Goal: Information Seeking & Learning: Learn about a topic

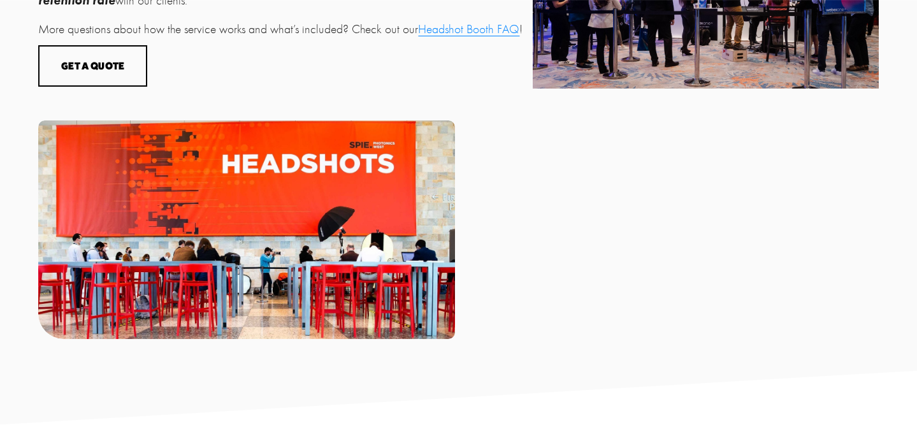
scroll to position [773, 0]
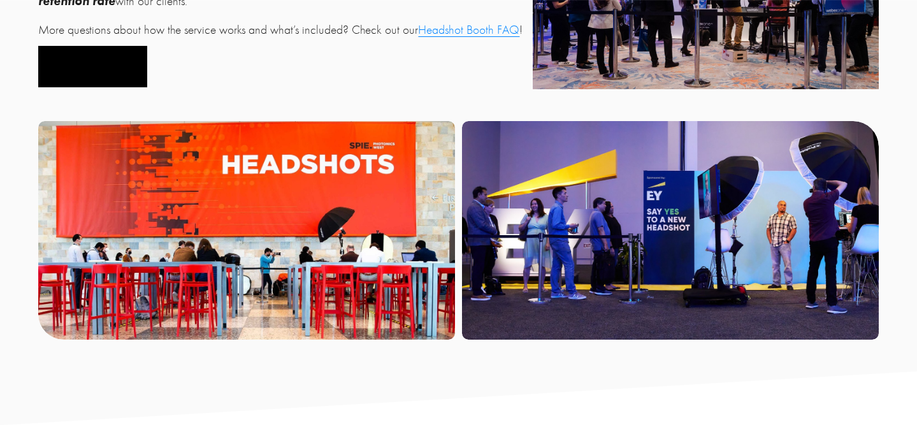
click at [137, 66] on button "Get a Quote" at bounding box center [92, 66] width 109 height 41
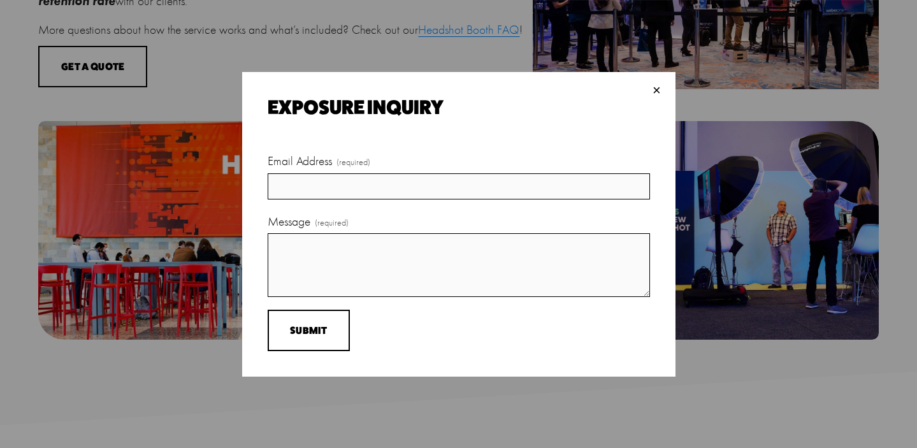
click at [645, 87] on div "× Exposure Inquiry Email Address (required) Message (required) Submit Submit" at bounding box center [458, 224] width 433 height 305
click at [652, 86] on div "×" at bounding box center [657, 90] width 14 height 14
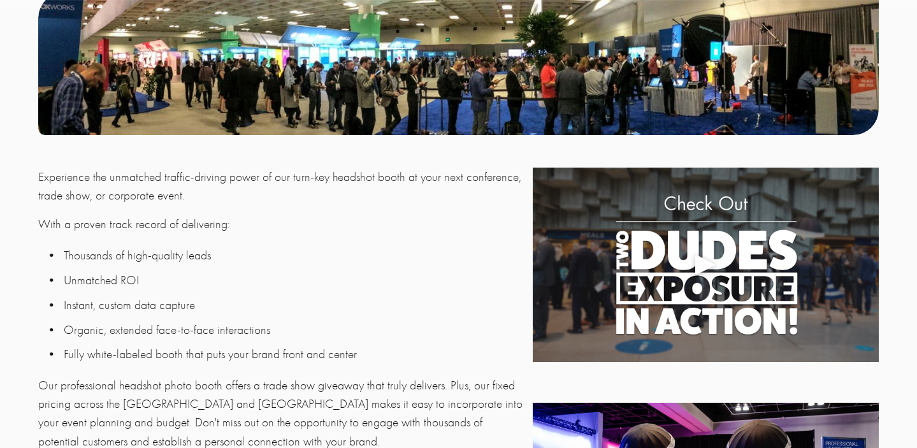
scroll to position [0, 0]
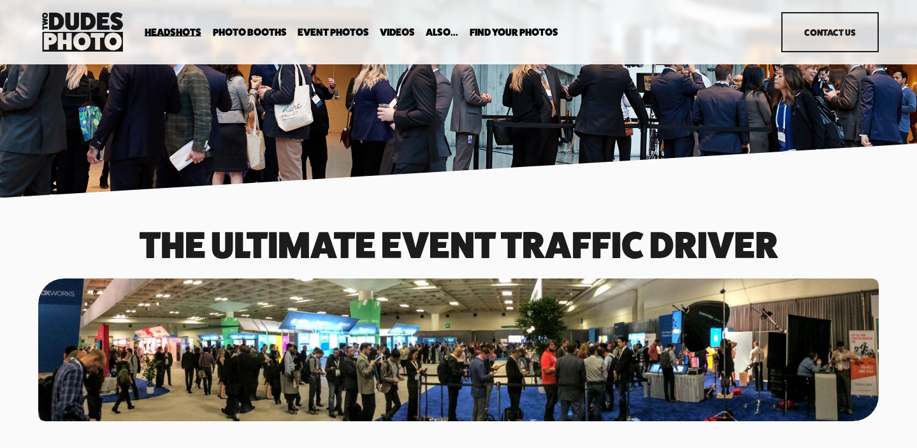
click at [0, 0] on span "Party Booth" at bounding box center [0, 0] width 0 height 0
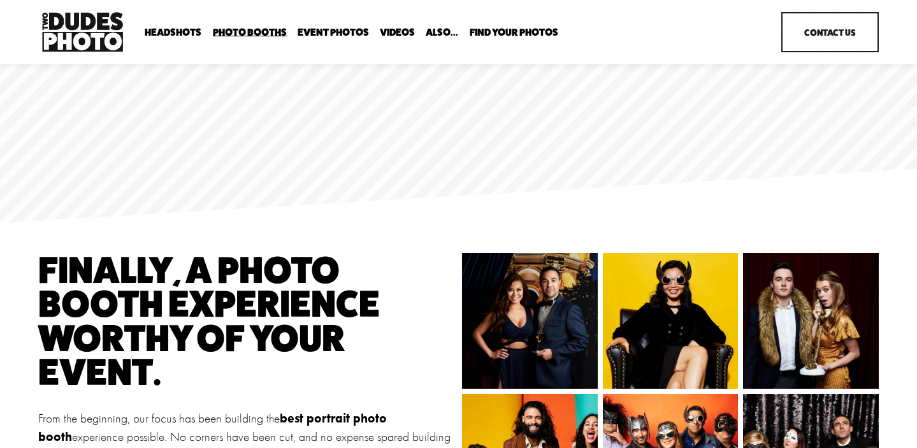
click at [0, 0] on span "Expo Headshots" at bounding box center [0, 0] width 0 height 0
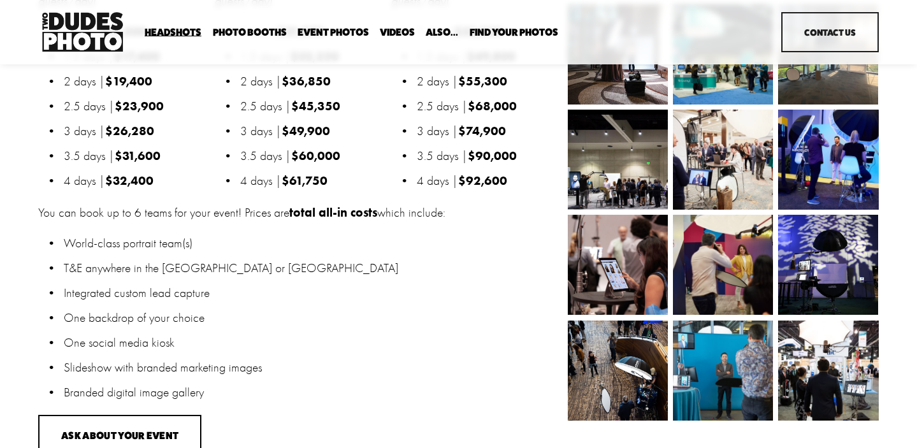
scroll to position [1404, 0]
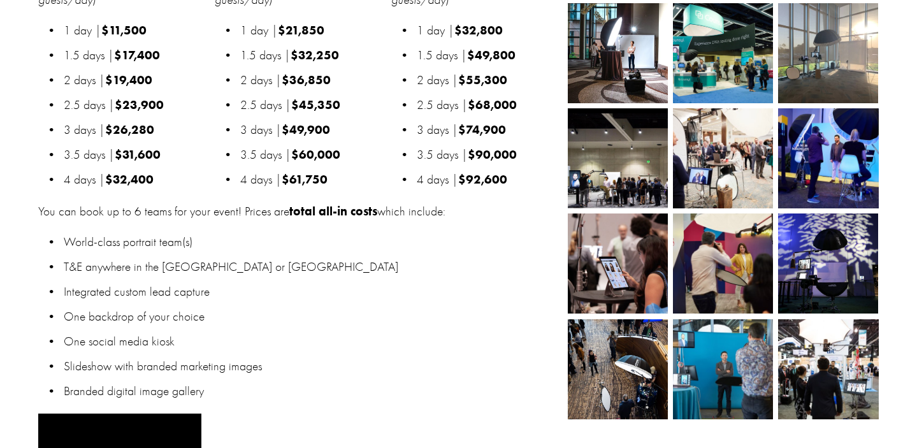
click at [135, 413] on button "Ask About Your Event" at bounding box center [119, 433] width 163 height 41
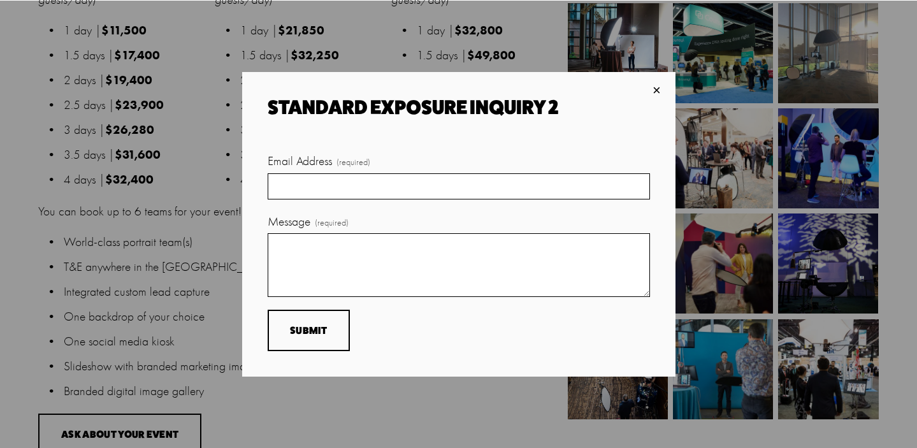
click at [656, 92] on div "×" at bounding box center [657, 90] width 14 height 14
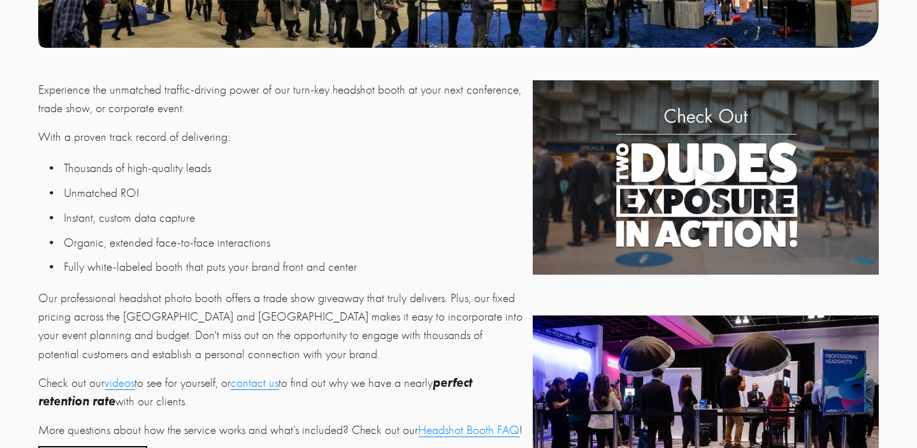
scroll to position [620, 0]
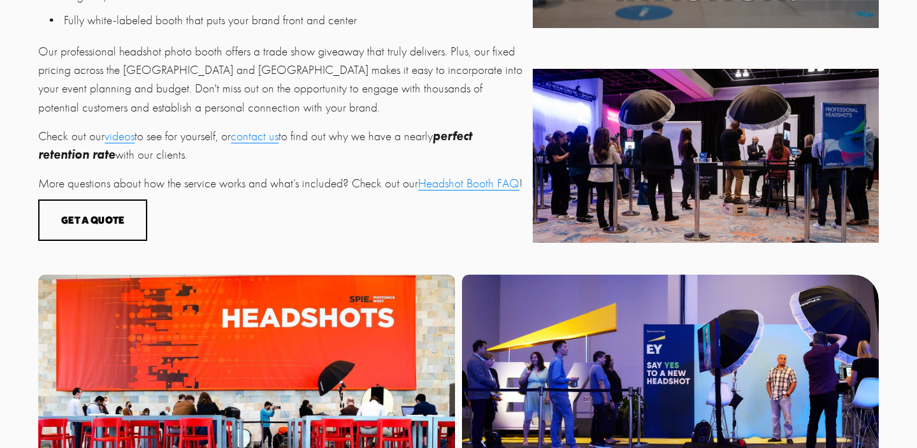
click at [453, 192] on p "More questions about how the service works and what’s included? Check out our H…" at bounding box center [281, 183] width 487 height 18
click at [452, 186] on link "Headshot Booth FAQ" at bounding box center [468, 183] width 101 height 15
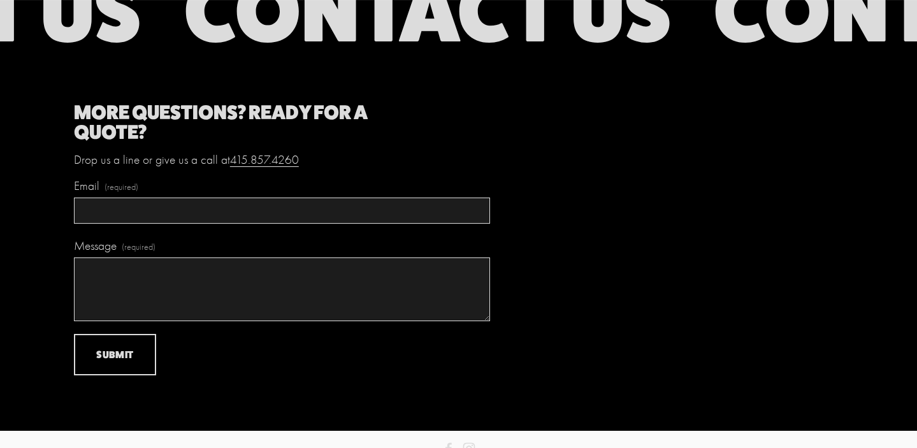
scroll to position [5706, 0]
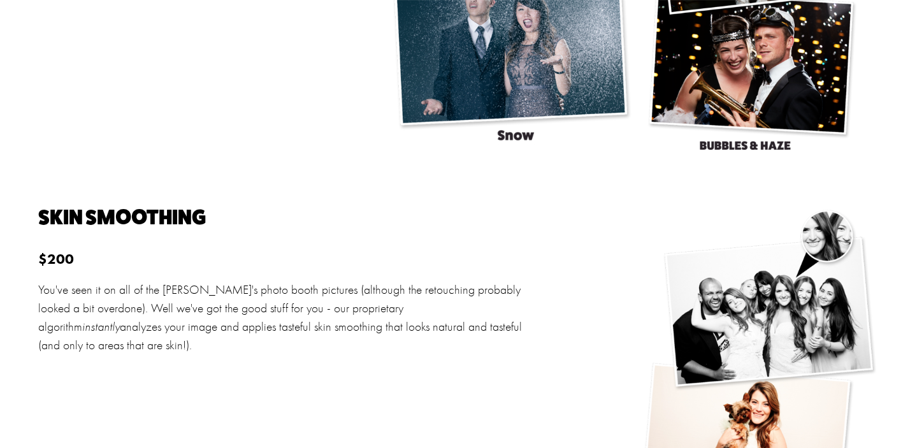
scroll to position [3749, 0]
